Goal: Information Seeking & Learning: Learn about a topic

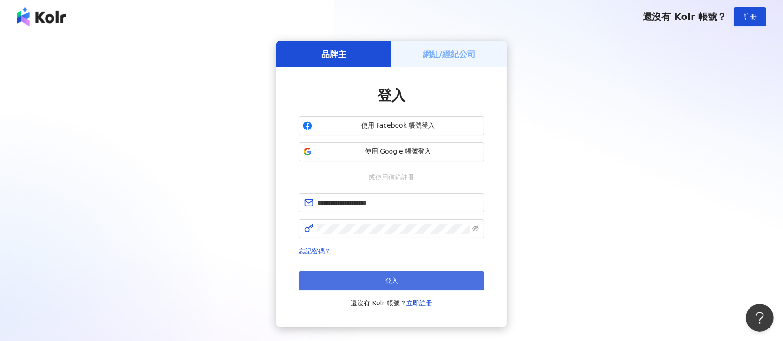
click at [392, 283] on span "登入" at bounding box center [391, 280] width 13 height 7
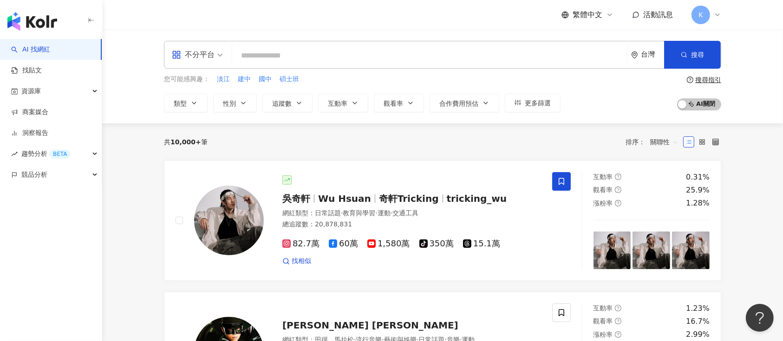
click at [215, 46] on input "search" at bounding box center [197, 48] width 51 height 15
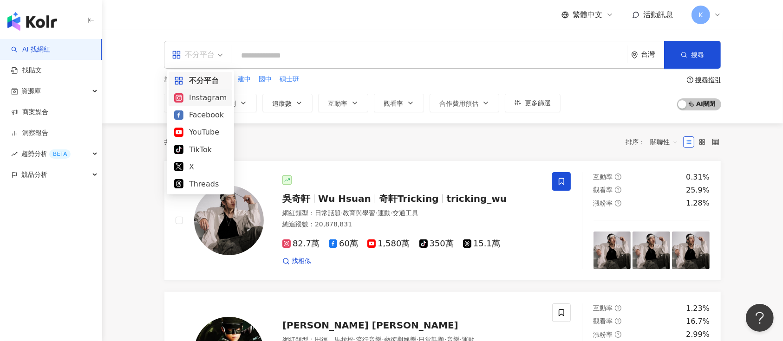
click at [201, 97] on div "Instagram" at bounding box center [200, 98] width 52 height 12
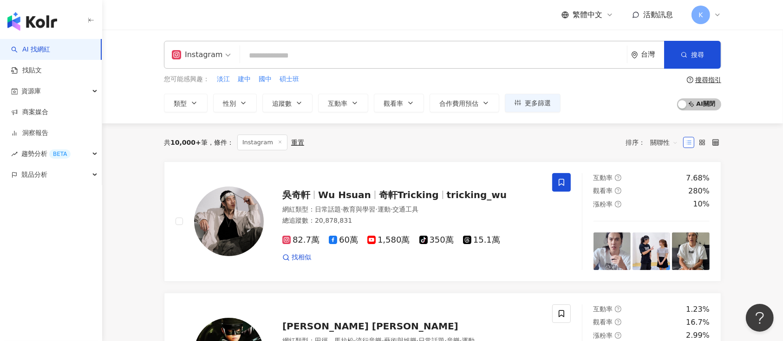
click at [288, 61] on input "search" at bounding box center [433, 56] width 379 height 18
click at [238, 102] on button "性別" at bounding box center [235, 103] width 44 height 19
click at [274, 102] on span "追蹤數" at bounding box center [281, 103] width 19 height 7
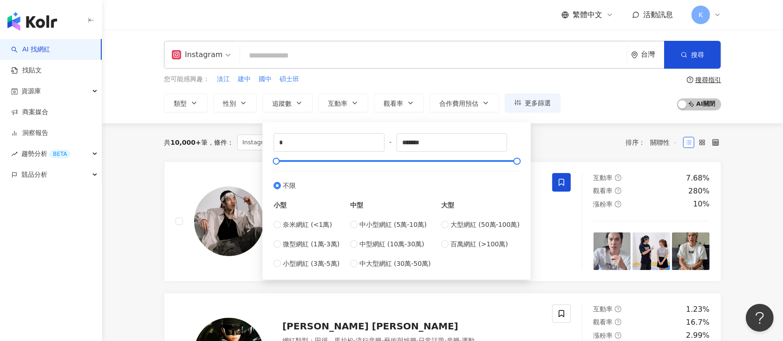
type input "*****"
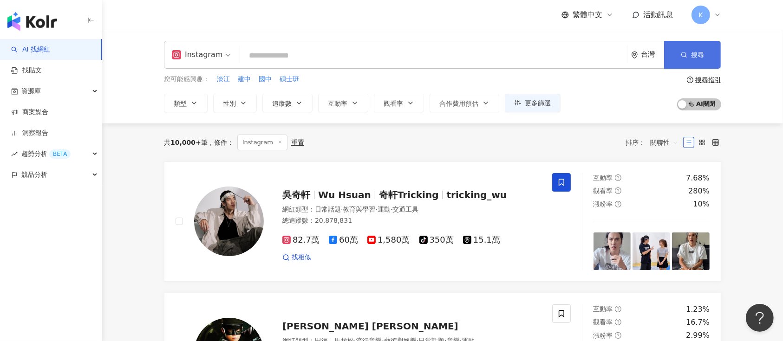
click at [684, 54] on icon "button" at bounding box center [683, 55] width 6 height 6
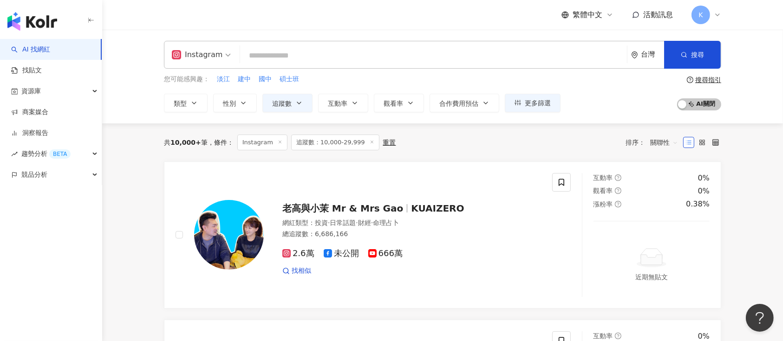
click at [321, 52] on input "search" at bounding box center [433, 56] width 379 height 18
click at [181, 97] on button "類型" at bounding box center [186, 103] width 44 height 19
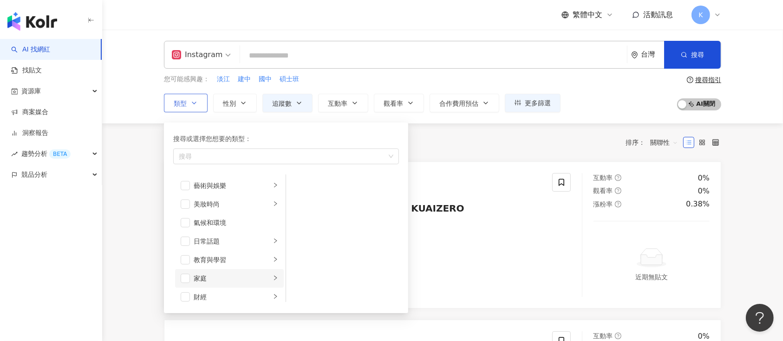
click at [191, 280] on li "家庭" at bounding box center [229, 278] width 109 height 19
click at [299, 188] on span "button" at bounding box center [297, 185] width 9 height 9
click at [299, 200] on span "button" at bounding box center [297, 204] width 9 height 9
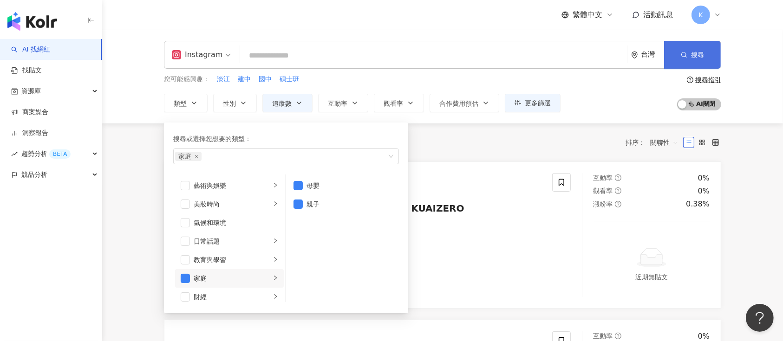
click at [679, 56] on button "搜尋" at bounding box center [692, 55] width 57 height 28
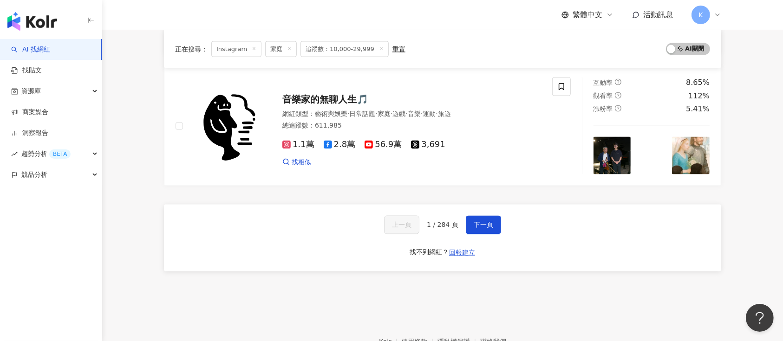
scroll to position [1547, 0]
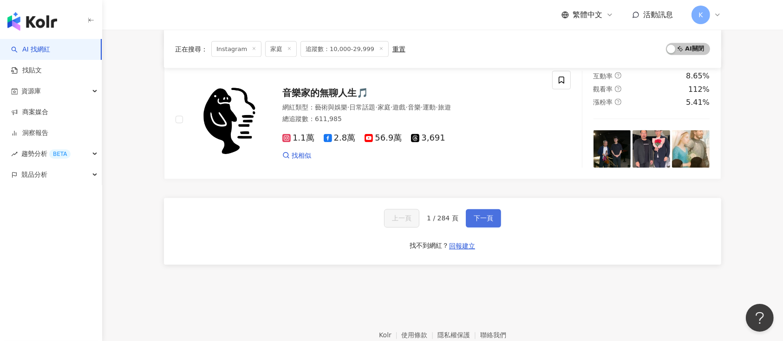
click at [468, 218] on button "下一頁" at bounding box center [483, 218] width 35 height 19
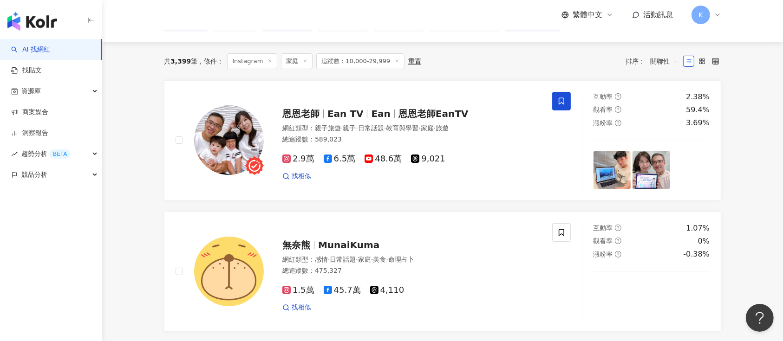
scroll to position [62, 0]
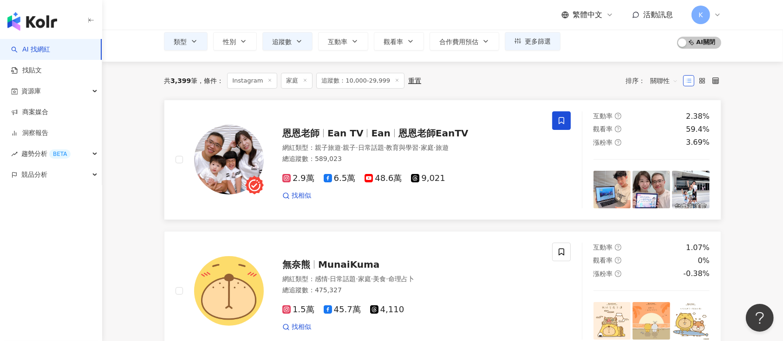
click at [282, 137] on span "恩恩老師" at bounding box center [300, 133] width 37 height 11
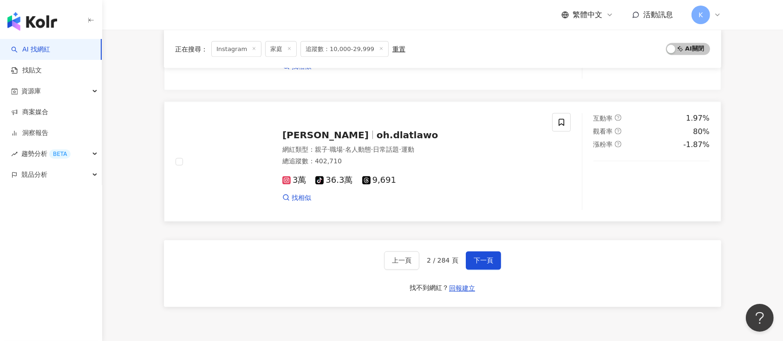
scroll to position [1547, 0]
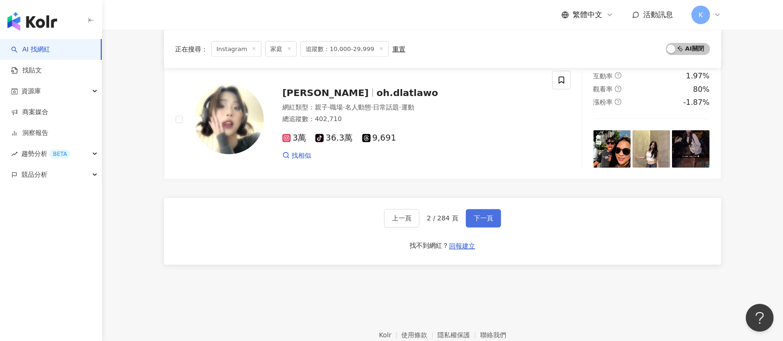
click at [475, 211] on button "下一頁" at bounding box center [483, 218] width 35 height 19
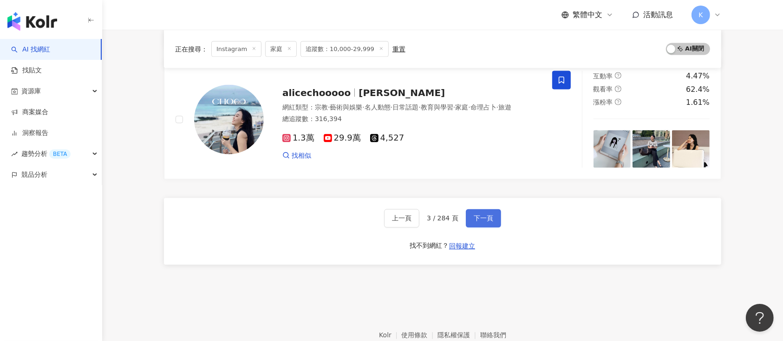
click at [485, 209] on button "下一頁" at bounding box center [483, 218] width 35 height 19
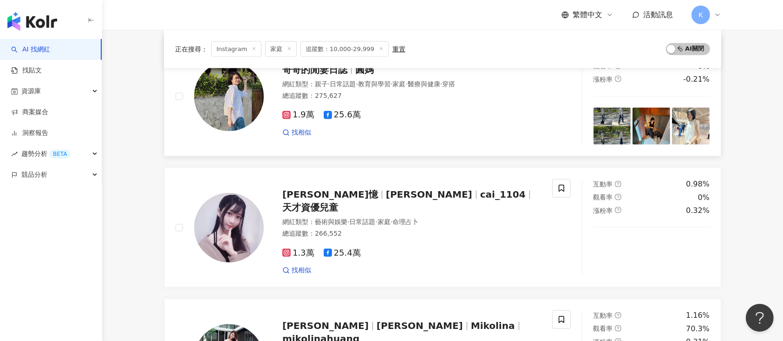
scroll to position [1134, 0]
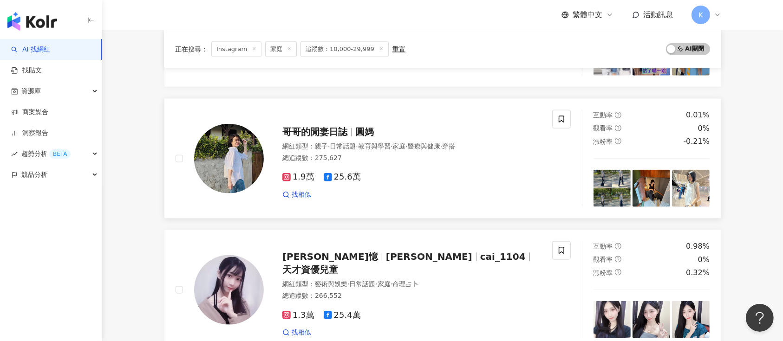
click at [342, 128] on span "哥哥的閒妻日誌" at bounding box center [314, 131] width 65 height 11
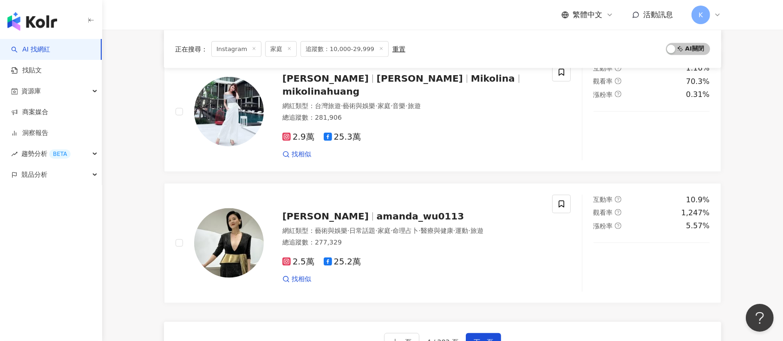
scroll to position [1567, 0]
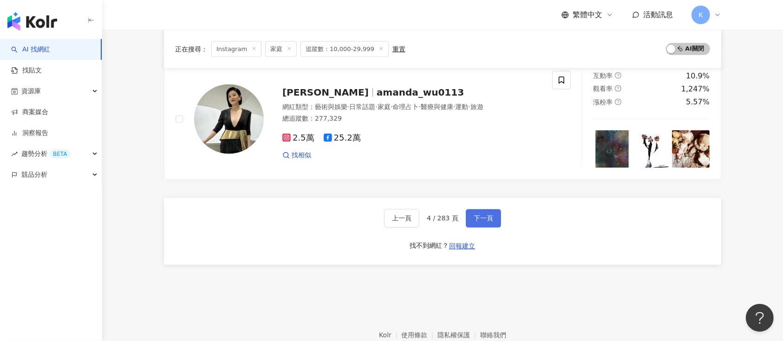
click at [487, 223] on button "下一頁" at bounding box center [483, 218] width 35 height 19
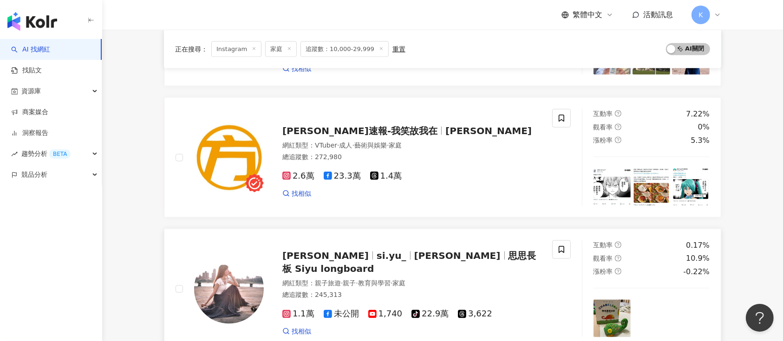
scroll to position [1300, 0]
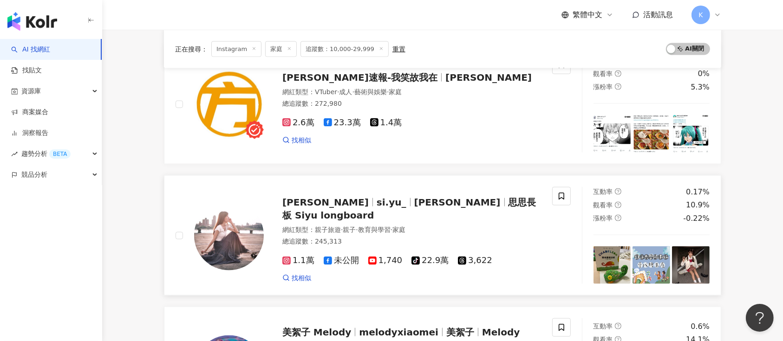
click at [317, 208] on span "Siyu 思思" at bounding box center [325, 202] width 86 height 11
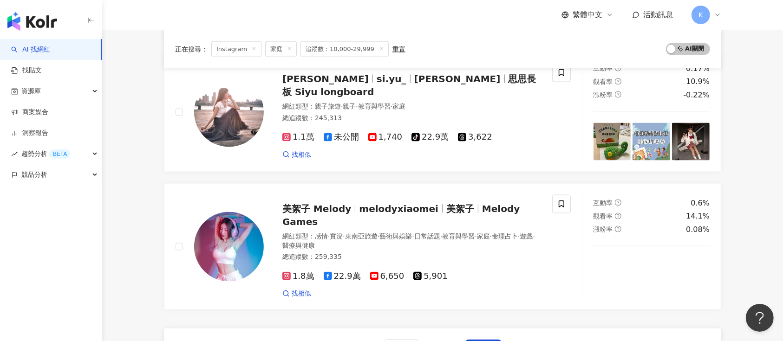
scroll to position [1485, 0]
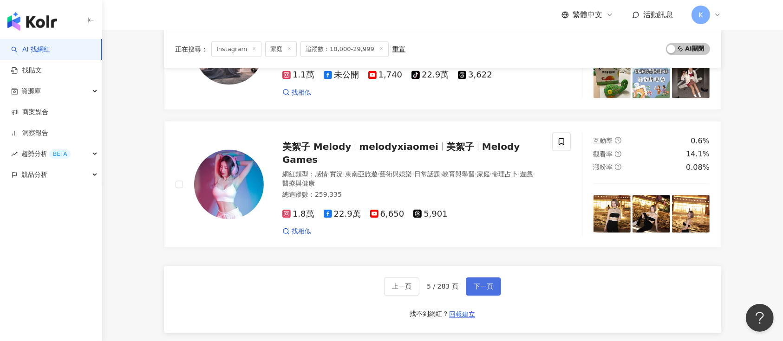
click at [494, 278] on button "下一頁" at bounding box center [483, 287] width 35 height 19
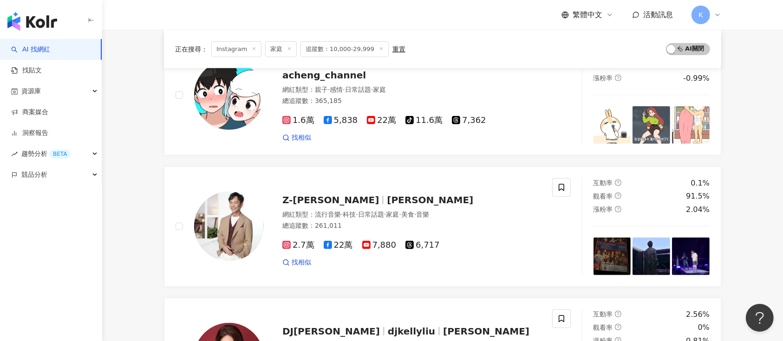
scroll to position [501, 0]
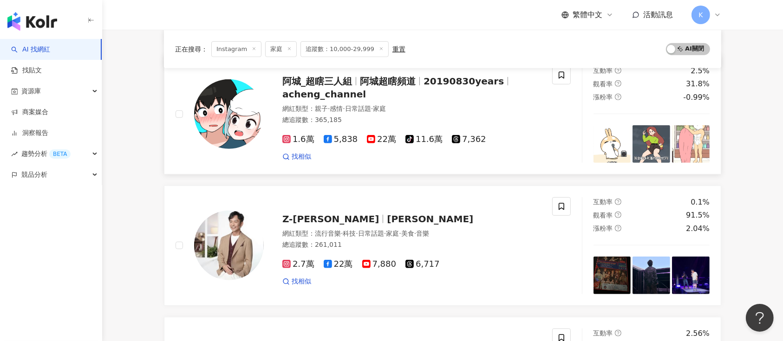
click at [350, 84] on span "阿城_超瞎三人組" at bounding box center [317, 81] width 70 height 11
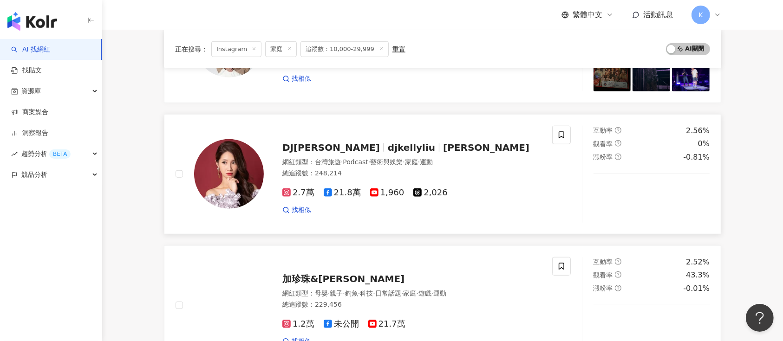
scroll to position [743, 0]
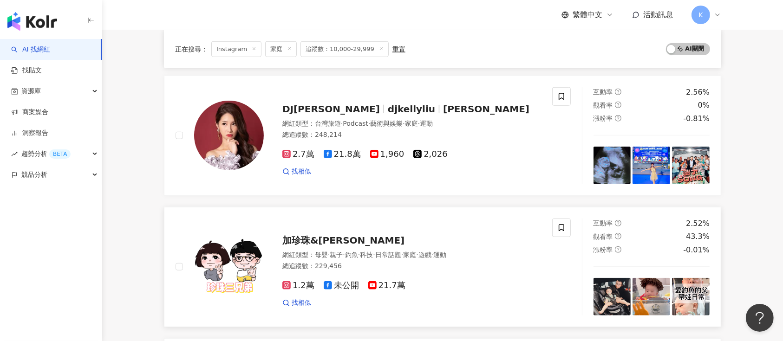
click at [321, 237] on span "加珍珠&甘那迪" at bounding box center [343, 240] width 122 height 11
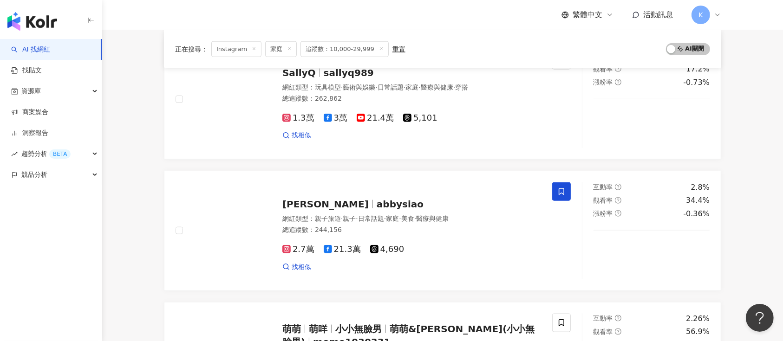
scroll to position [1052, 0]
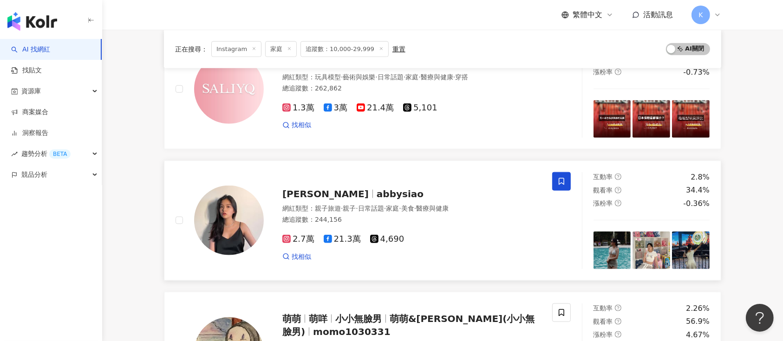
click at [317, 194] on span "蕭珊珊 Abby" at bounding box center [325, 193] width 86 height 11
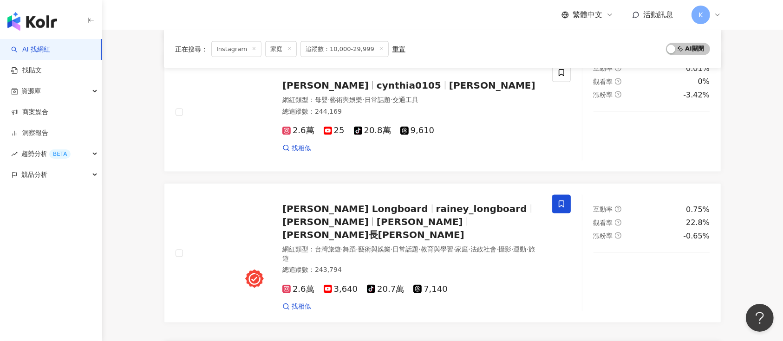
scroll to position [1547, 0]
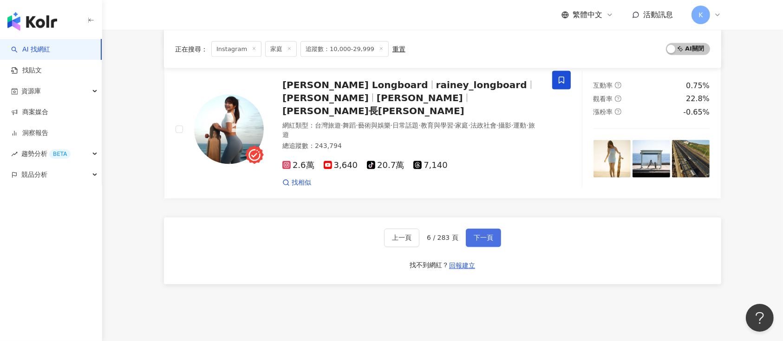
click at [489, 234] on span "下一頁" at bounding box center [482, 237] width 19 height 7
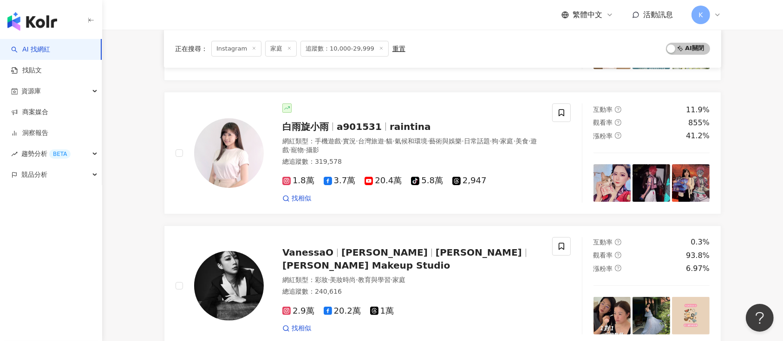
scroll to position [182, 0]
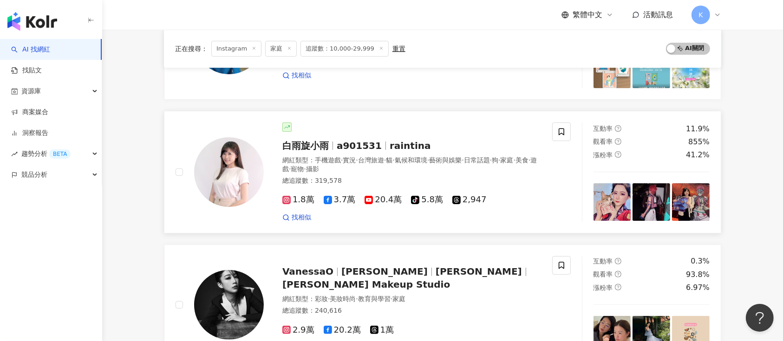
click at [301, 137] on div "白雨旋小雨 a901531 raintina 網紅類型 ： 手機遊戲 · 實況 · 台灣旅遊 · 貓 · 氣候和環境 · 藝術與娛樂 · 日常話題 · 狗 ·…" at bounding box center [402, 173] width 277 height 100
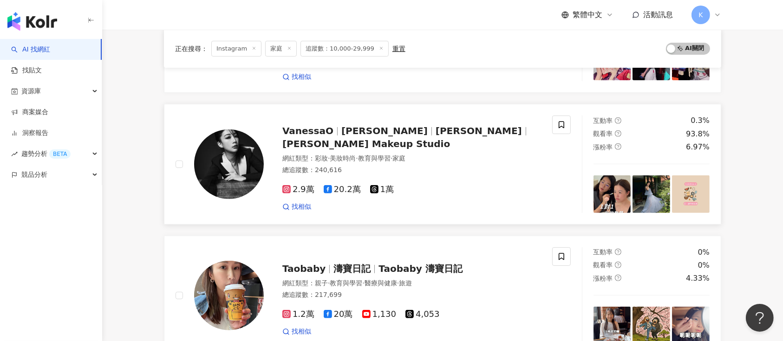
scroll to position [368, 0]
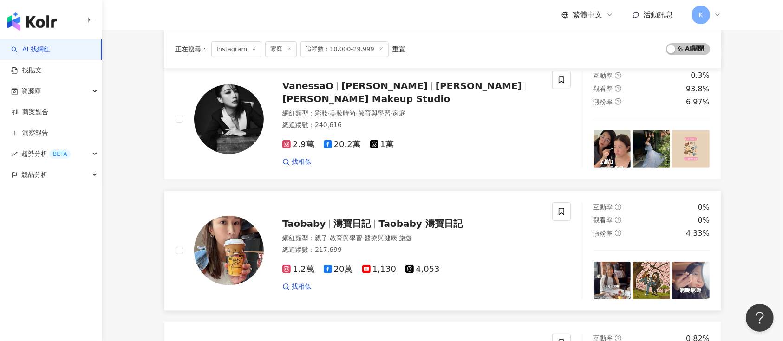
click at [331, 232] on div "Taobaby 濤寶日記 Taobaby 濤寶日記 網紅類型 ： 親子 · 教育與學習 · 醫療與健康 · 旅遊 總追蹤數 ： 217,699 1.2萬 20…" at bounding box center [402, 250] width 277 height 81
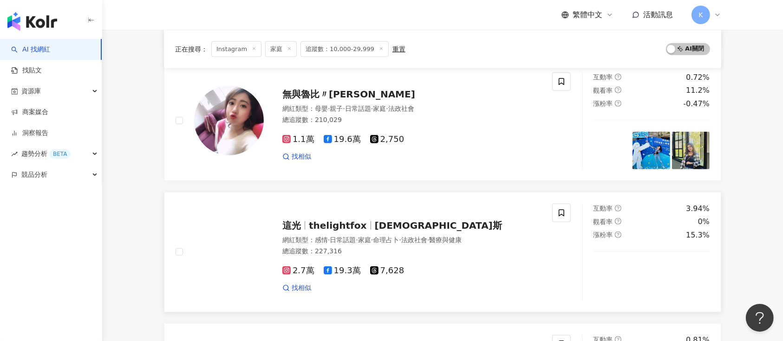
scroll to position [1048, 0]
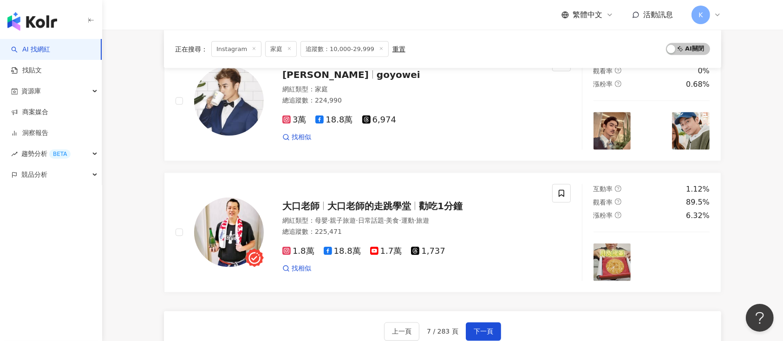
scroll to position [1482, 0]
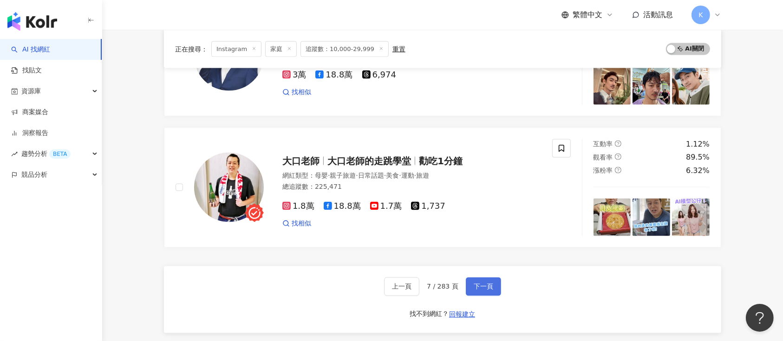
click at [477, 287] on span "下一頁" at bounding box center [482, 286] width 19 height 7
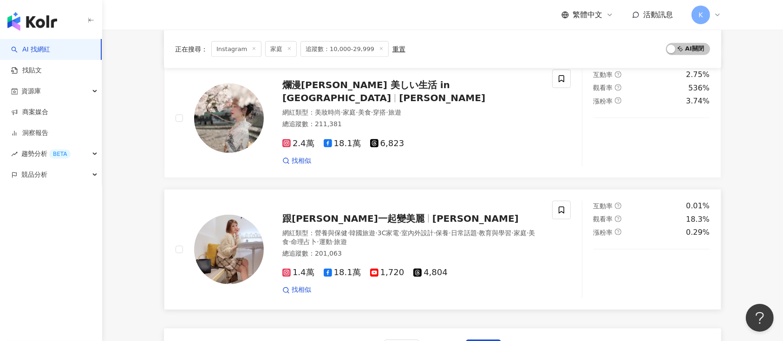
scroll to position [1533, 0]
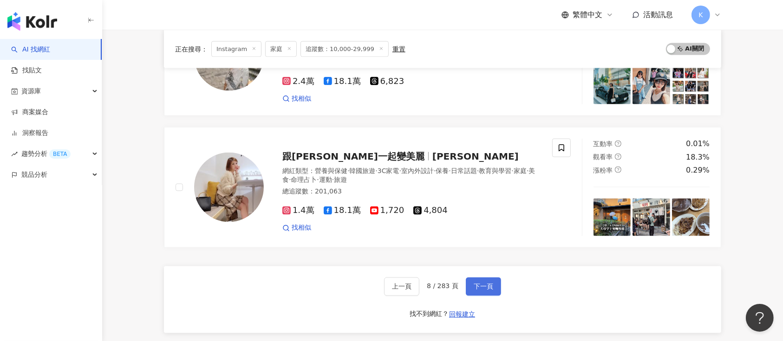
click at [484, 278] on button "下一頁" at bounding box center [483, 287] width 35 height 19
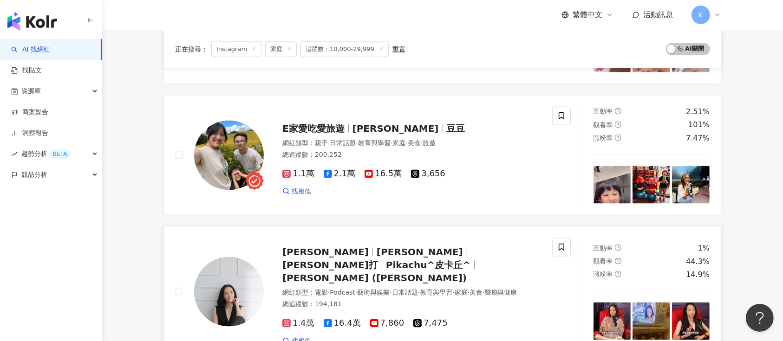
scroll to position [1355, 0]
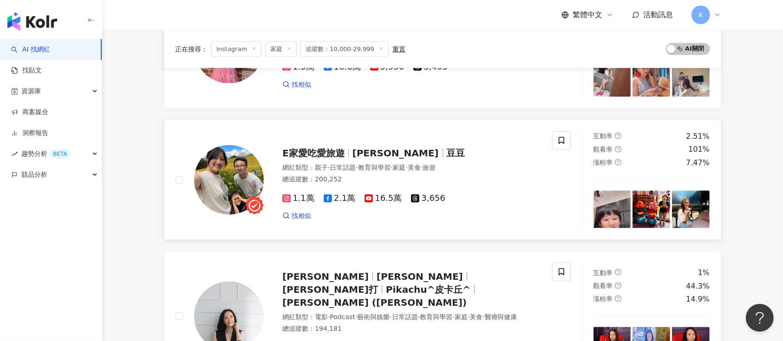
click at [303, 150] on span "E家愛吃愛旅遊" at bounding box center [313, 153] width 62 height 11
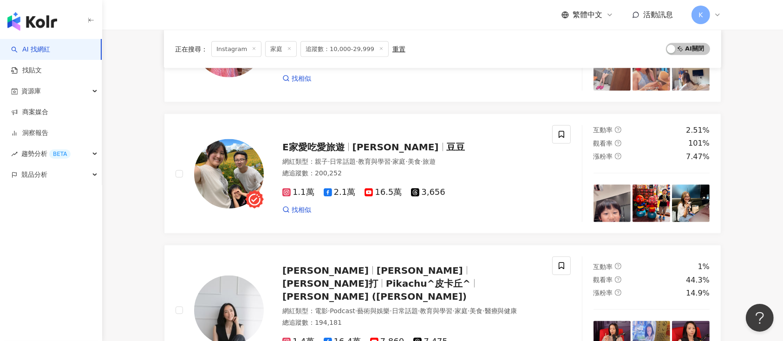
scroll to position [1485, 0]
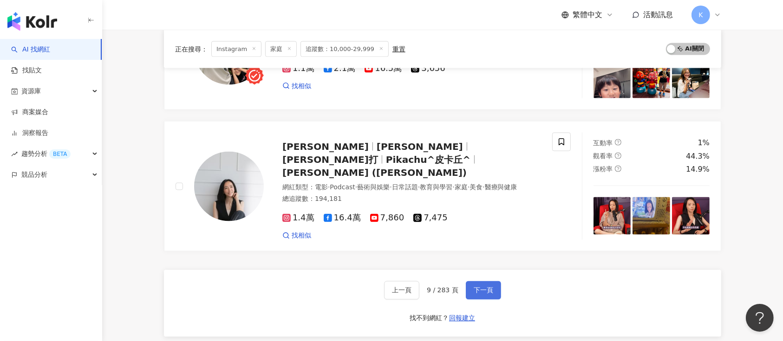
click at [483, 287] on span "下一頁" at bounding box center [482, 290] width 19 height 7
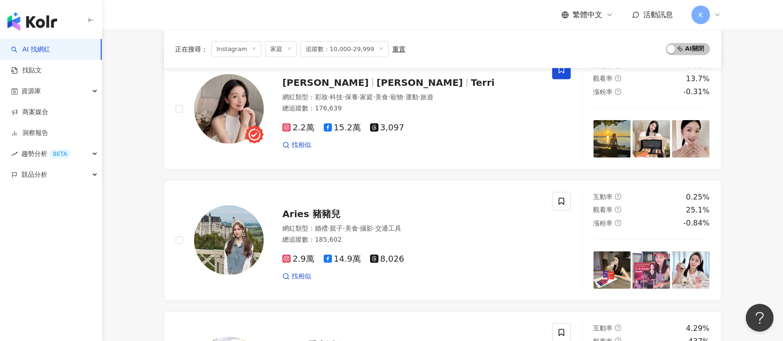
scroll to position [1069, 0]
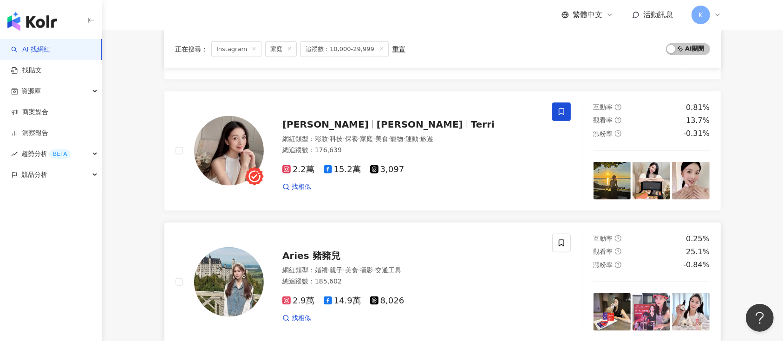
click at [301, 243] on div "Aries 豬豬兒 網紅類型 ： 婚禮 · 親子 · 美食 · 攝影 · 交通工具 總追蹤數 ： 185,602 2.9萬 14.9萬 8,026 找相似" at bounding box center [402, 282] width 277 height 81
click at [376, 119] on span "許嘉慧" at bounding box center [419, 124] width 86 height 11
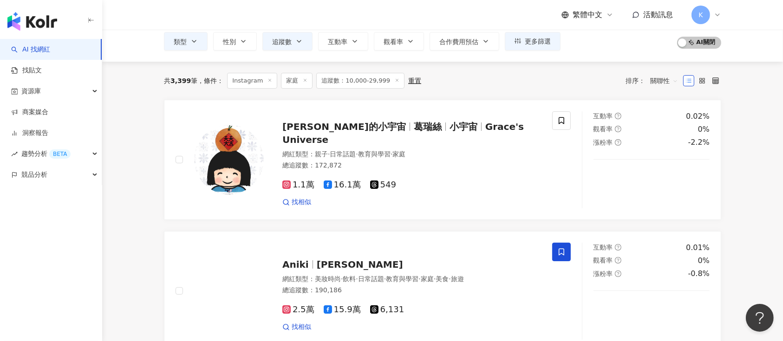
scroll to position [17, 0]
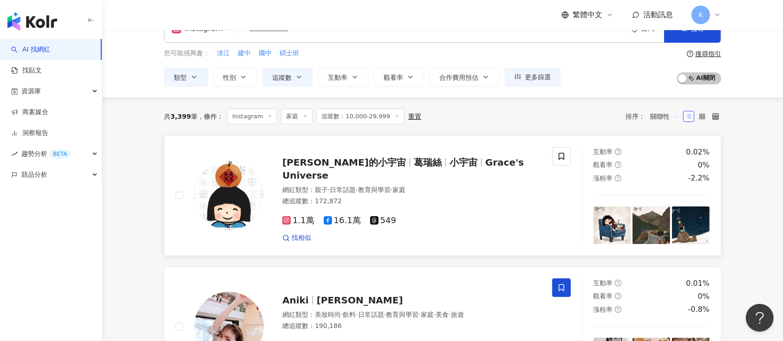
scroll to position [0, 0]
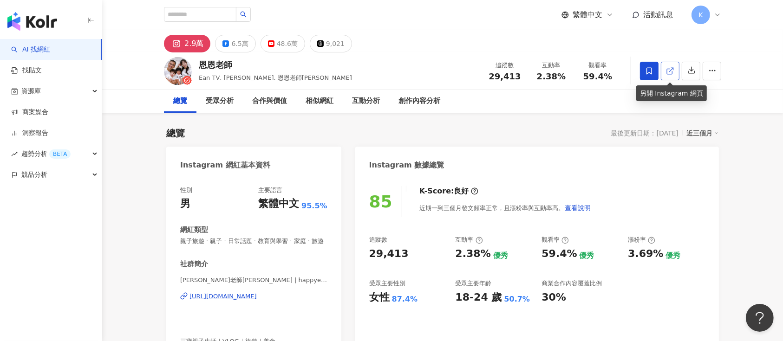
click at [587, 68] on icon at bounding box center [670, 71] width 8 height 8
click at [587, 70] on icon at bounding box center [670, 71] width 8 height 8
click at [201, 64] on div "恩恩老師" at bounding box center [275, 65] width 153 height 12
click at [224, 255] on div "恩恩老師EanTV | happyeantv https://www.instagram.com/happyeantv/" at bounding box center [253, 303] width 147 height 54
click at [222, 255] on div "https://www.instagram.com/happyeantv/" at bounding box center [222, 296] width 67 height 8
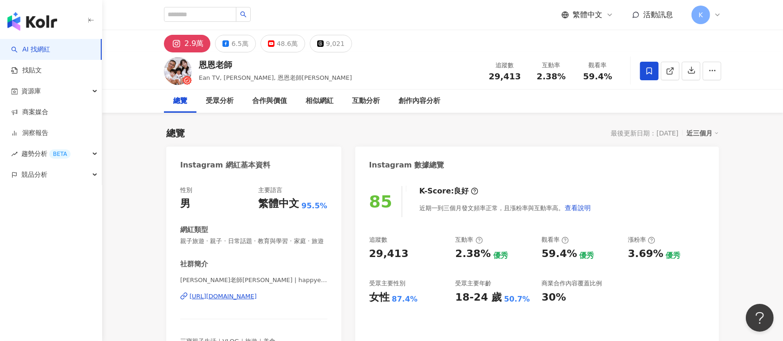
drag, startPoint x: 319, startPoint y: 285, endPoint x: 318, endPoint y: 293, distance: 8.6
click at [318, 255] on div "恩恩老師EanTV | happyeantv https://www.instagram.com/happyeantv/" at bounding box center [253, 303] width 147 height 54
copy div "恩恩老師EanTV | happyeantv https://www.instagram.com/happyeantv/"
click at [257, 255] on div "https://www.instagram.com/happyeantv/" at bounding box center [222, 296] width 67 height 8
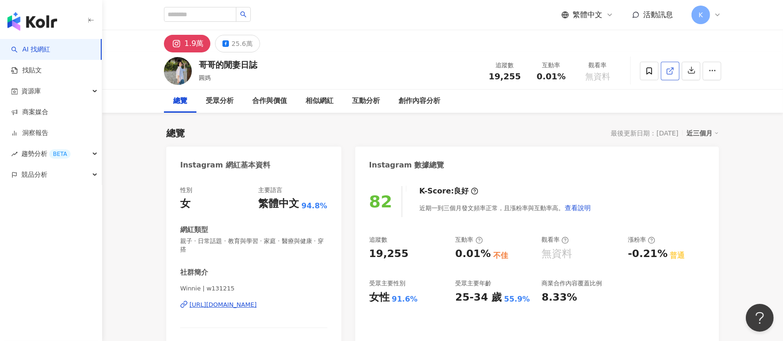
click at [587, 70] on icon at bounding box center [670, 71] width 8 height 8
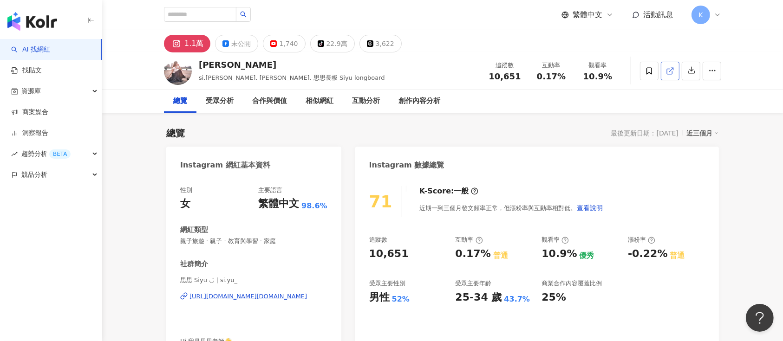
click at [587, 70] on link at bounding box center [670, 71] width 19 height 19
click at [587, 63] on link at bounding box center [670, 71] width 19 height 19
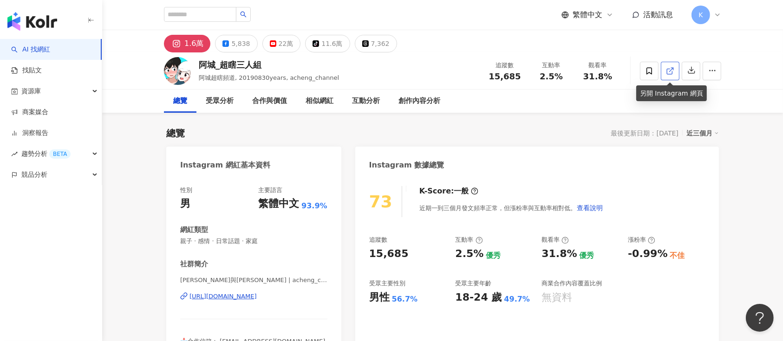
click at [587, 74] on icon at bounding box center [669, 71] width 5 height 5
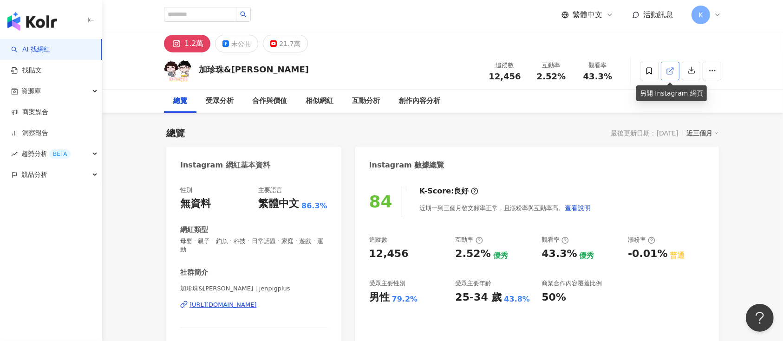
click at [669, 68] on icon at bounding box center [670, 71] width 8 height 8
drag, startPoint x: 319, startPoint y: 283, endPoint x: 303, endPoint y: 298, distance: 22.0
click at [303, 298] on div "加珍珠&甘那迪 | jenpigplus https://www.instagram.com/jenpigplus/" at bounding box center [253, 312] width 147 height 54
copy div "加珍珠&甘那迪 | jenpigplus https://www.instagram.com/jenpigplus/"
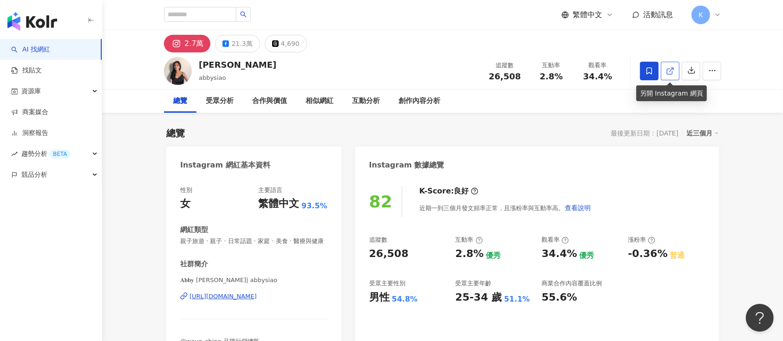
click at [587, 67] on link at bounding box center [670, 71] width 19 height 19
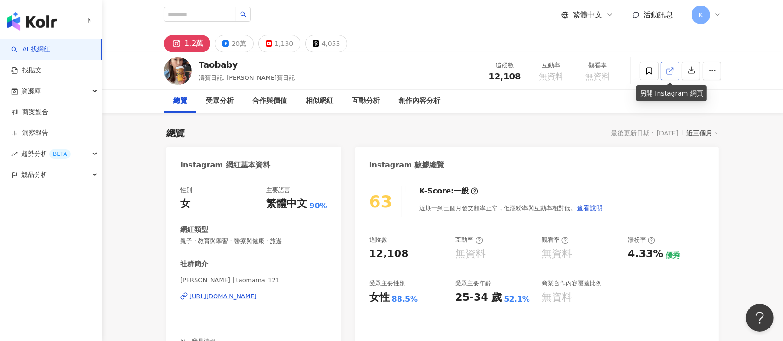
click at [668, 75] on icon at bounding box center [670, 71] width 8 height 8
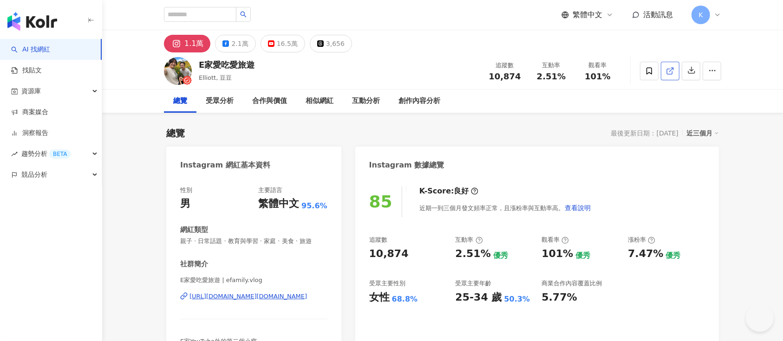
click at [587, 68] on icon at bounding box center [670, 71] width 8 height 8
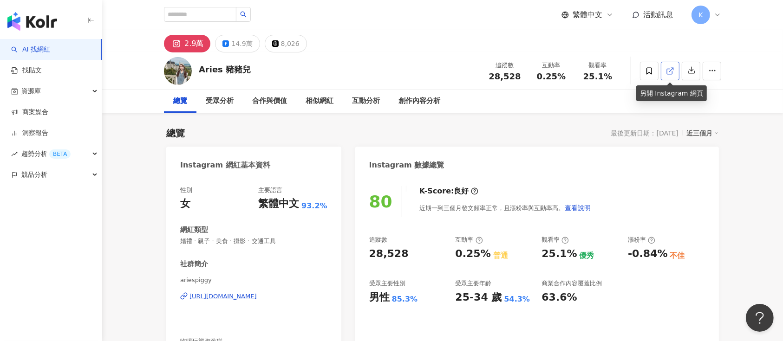
click at [587, 70] on icon at bounding box center [670, 71] width 8 height 8
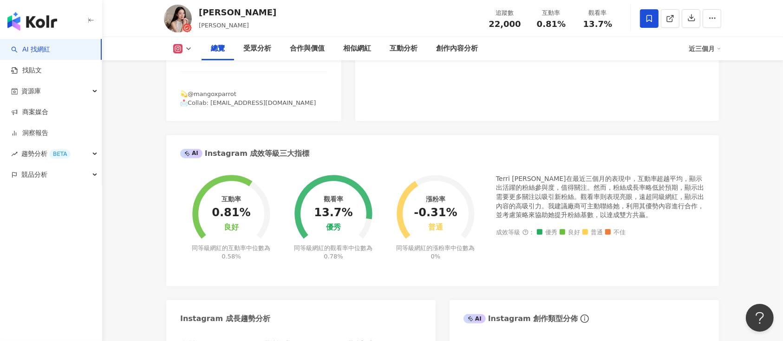
scroll to position [371, 0]
